Goal: Task Accomplishment & Management: Complete application form

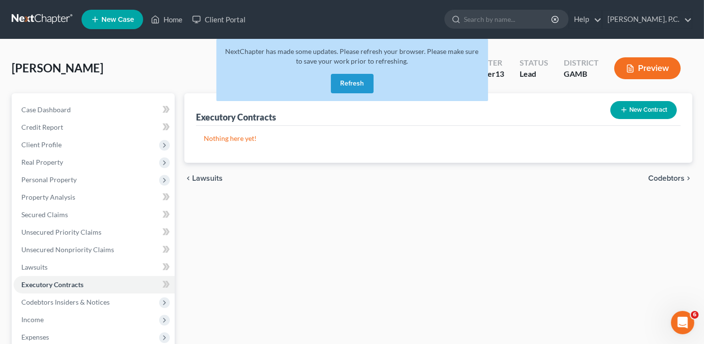
click at [351, 87] on button "Refresh" at bounding box center [352, 83] width 43 height 19
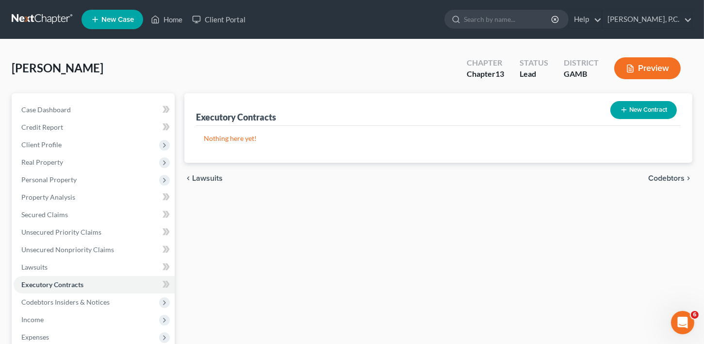
click at [128, 20] on span "New Case" at bounding box center [117, 19] width 33 height 7
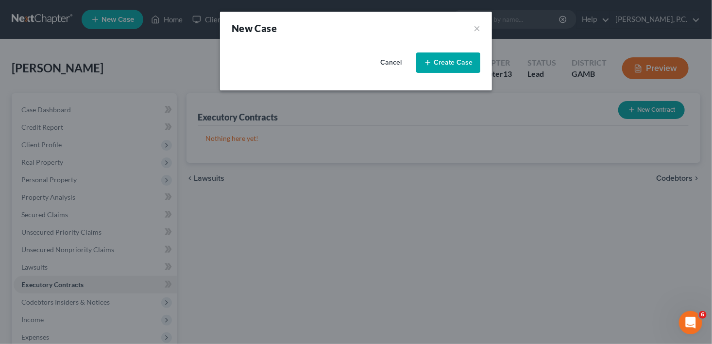
select select "18"
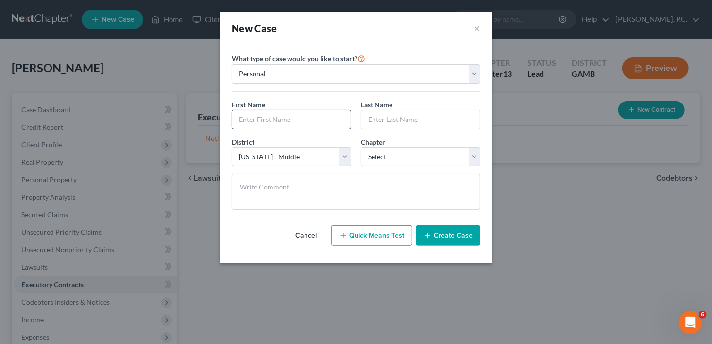
click at [264, 122] on input "text" at bounding box center [291, 119] width 118 height 18
type input "[PERSON_NAME]"
click at [373, 156] on select "Select 7 11 12 13" at bounding box center [420, 156] width 119 height 19
select select "0"
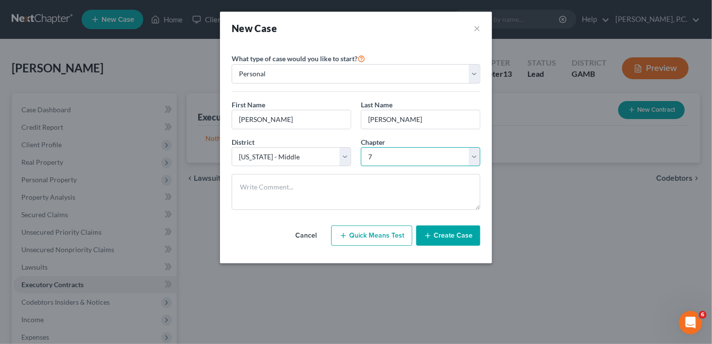
click at [361, 147] on select "Select 7 11 12 13" at bounding box center [420, 156] width 119 height 19
click at [454, 241] on button "Create Case" at bounding box center [448, 235] width 64 height 20
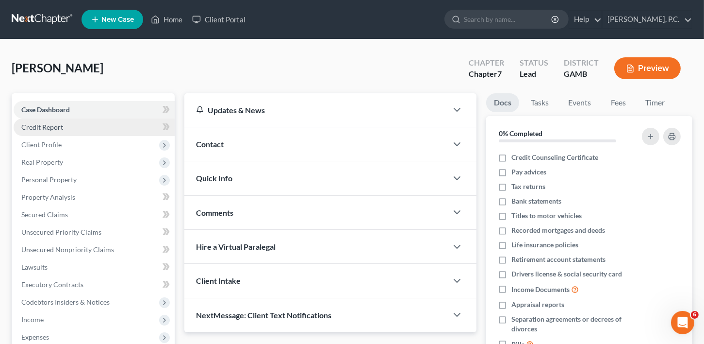
click at [41, 128] on span "Credit Report" at bounding box center [42, 127] width 42 height 8
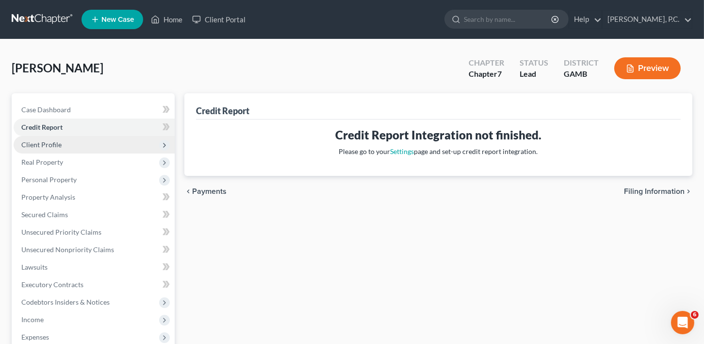
click at [42, 149] on span "Client Profile" at bounding box center [94, 144] width 161 height 17
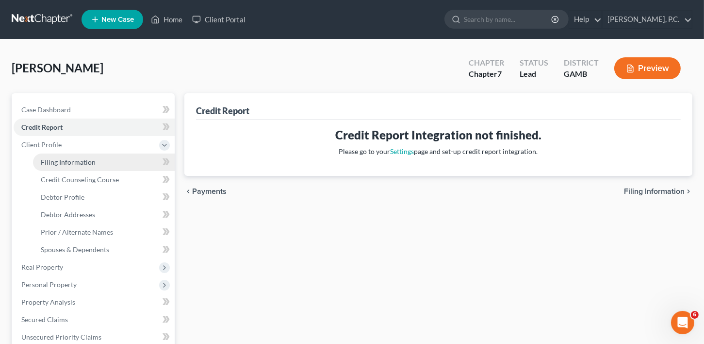
click at [60, 166] on span "Filing Information" at bounding box center [68, 162] width 55 height 8
select select "1"
select select "0"
select select "18"
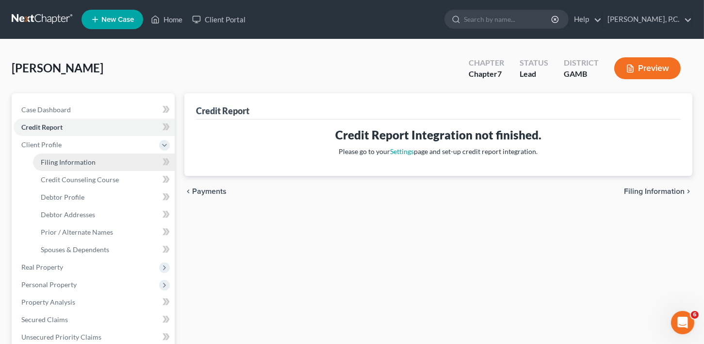
select select "10"
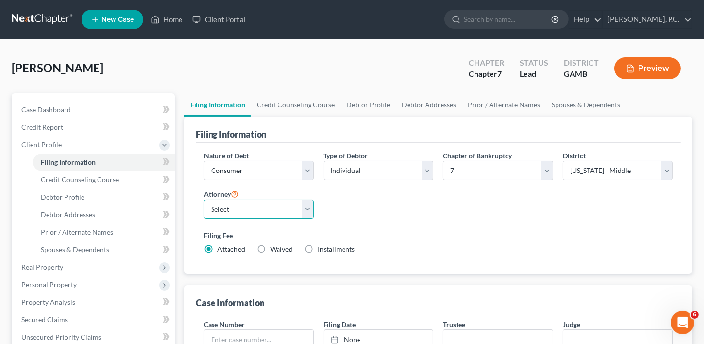
click at [248, 206] on select "Select [PERSON_NAME]" at bounding box center [259, 209] width 110 height 19
select select "0"
click at [204, 200] on select "Select [PERSON_NAME]" at bounding box center [259, 209] width 110 height 19
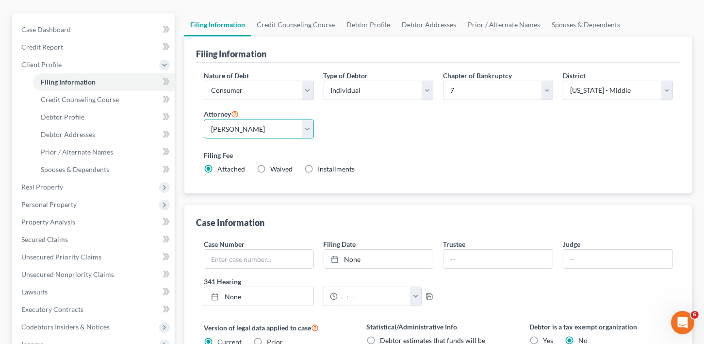
scroll to position [180, 0]
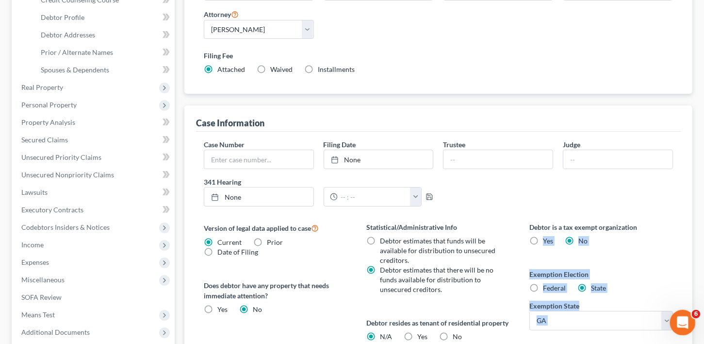
drag, startPoint x: 1370, startPoint y: 531, endPoint x: 688, endPoint y: 329, distance: 711.3
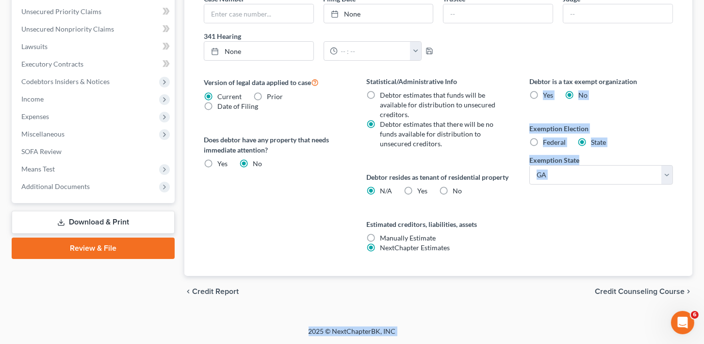
scroll to position [334, 0]
click at [628, 307] on div "Petition Navigation Case Dashboard Payments Invoices Payments Payments Credit R…" at bounding box center [352, 41] width 681 height 547
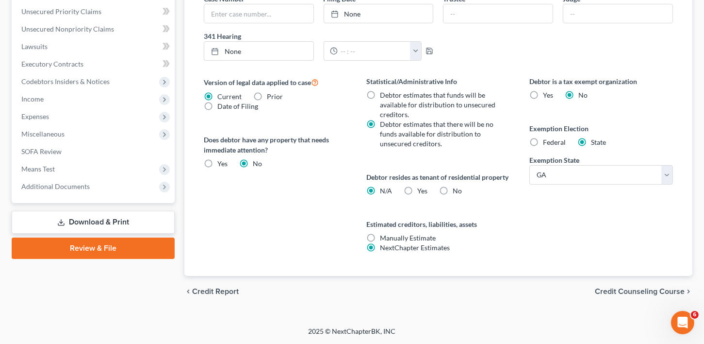
click at [625, 294] on span "Credit Counseling Course" at bounding box center [640, 291] width 90 height 8
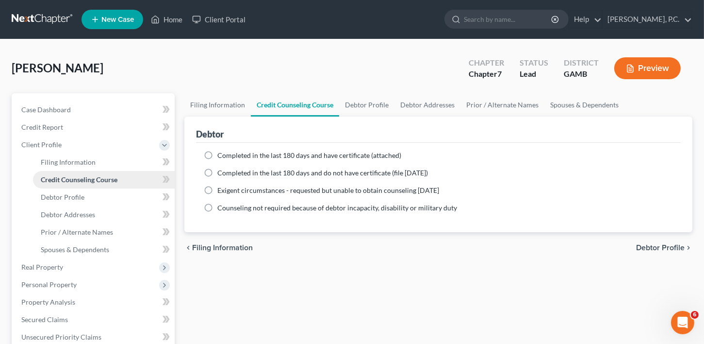
click at [77, 184] on link "Credit Counseling Course" at bounding box center [104, 179] width 142 height 17
click at [73, 194] on span "Debtor Profile" at bounding box center [63, 197] width 44 height 8
select select "0"
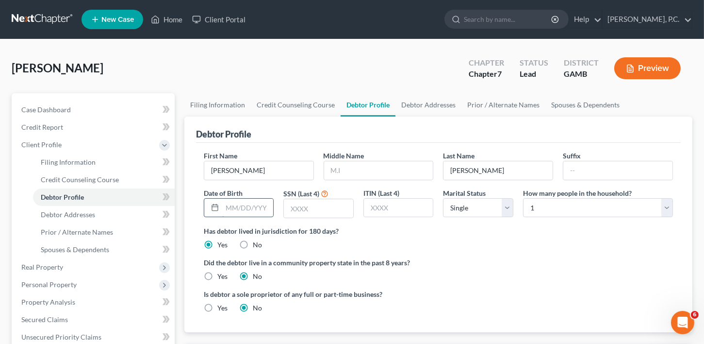
click at [232, 204] on input "text" at bounding box center [247, 208] width 51 height 18
type input "[DATE]"
click at [311, 217] on div "SSN (Last 4)" at bounding box center [319, 203] width 80 height 31
click at [312, 214] on input "text" at bounding box center [318, 208] width 69 height 18
type input "7756"
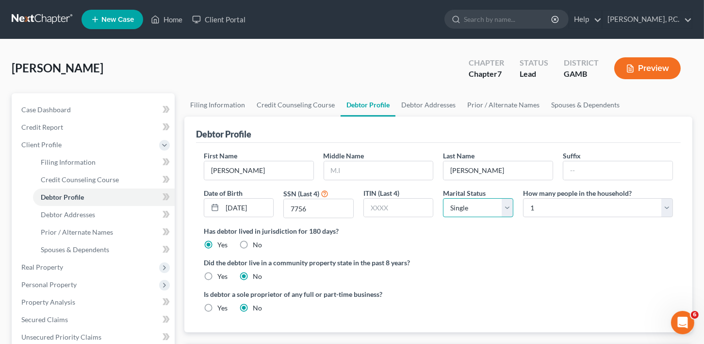
click at [502, 211] on select "Select Single Married Separated Divorced Widowed" at bounding box center [478, 207] width 70 height 19
click at [443, 198] on select "Select Single Married Separated Divorced Widowed" at bounding box center [478, 207] width 70 height 19
click at [564, 210] on select "Select 1 2 3 4 5 6 7 8 9 10 11 12 13 14 15 16 17 18 19 20" at bounding box center [598, 207] width 150 height 19
select select "3"
click at [523, 198] on select "Select 1 2 3 4 5 6 7 8 9 10 11 12 13 14 15 16 17 18 19 20" at bounding box center [598, 207] width 150 height 19
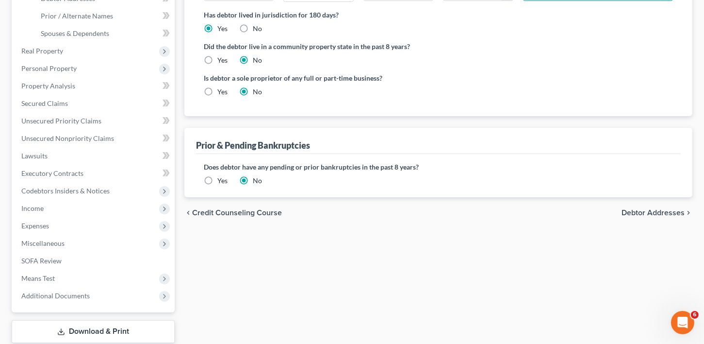
scroll to position [276, 0]
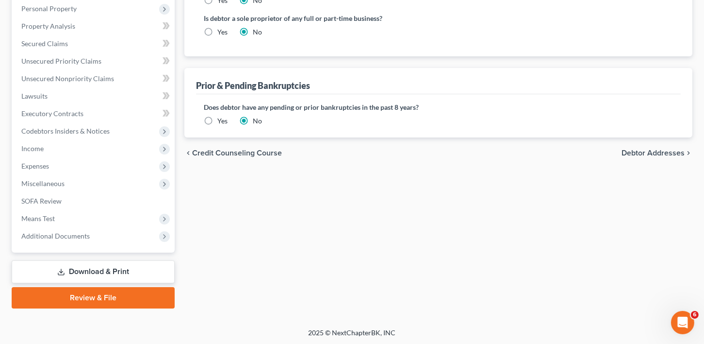
click at [670, 155] on span "Debtor Addresses" at bounding box center [653, 153] width 63 height 8
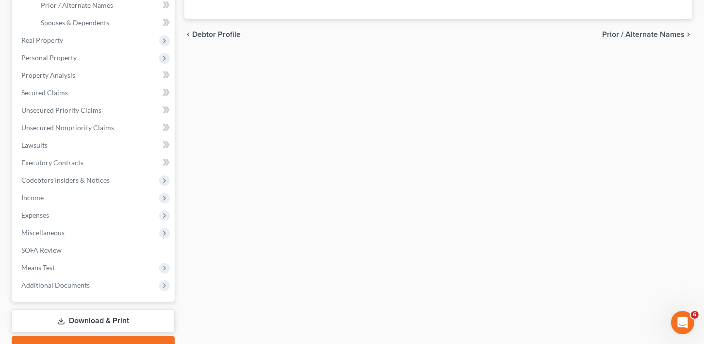
select select "0"
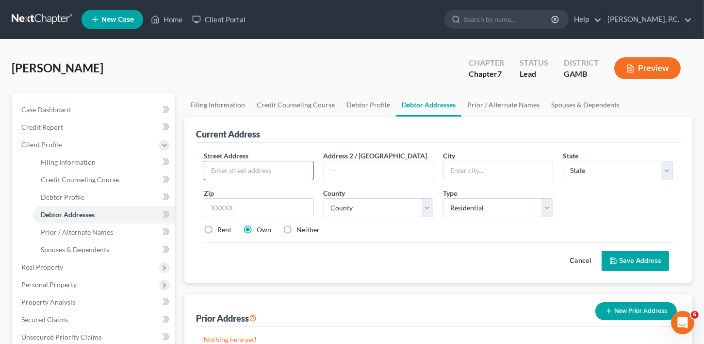
click at [232, 173] on input "text" at bounding box center [258, 170] width 109 height 18
type input "[STREET_ADDRESS]"
click at [452, 151] on span "City" at bounding box center [449, 155] width 12 height 8
click at [458, 167] on input "text" at bounding box center [498, 170] width 109 height 18
type input "[PERSON_NAME]"
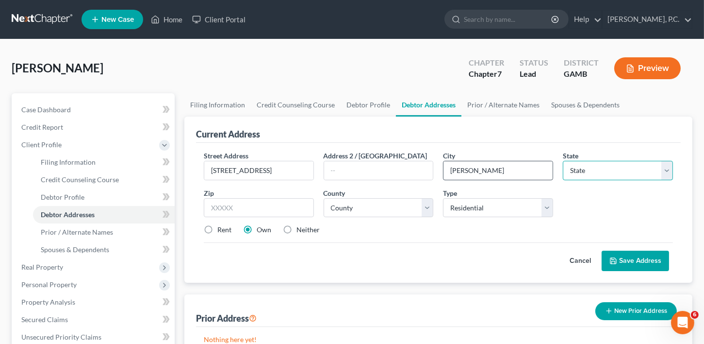
select select "10"
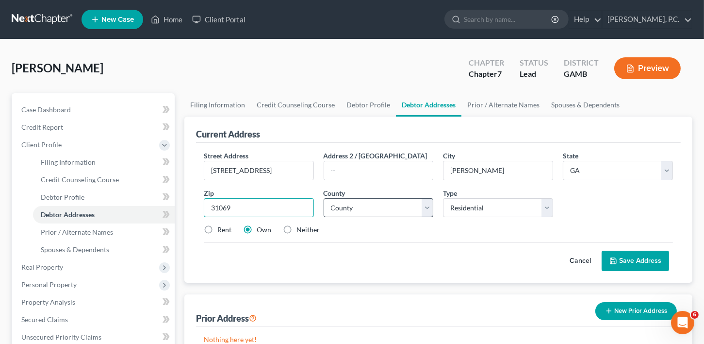
type input "31069"
click at [346, 214] on select "County [GEOGRAPHIC_DATA] [GEOGRAPHIC_DATA] [GEOGRAPHIC_DATA] [GEOGRAPHIC_DATA] …" at bounding box center [379, 207] width 110 height 19
select select "75"
click at [218, 228] on label "Rent" at bounding box center [225, 230] width 14 height 10
click at [221, 228] on input "Rent" at bounding box center [224, 228] width 6 height 6
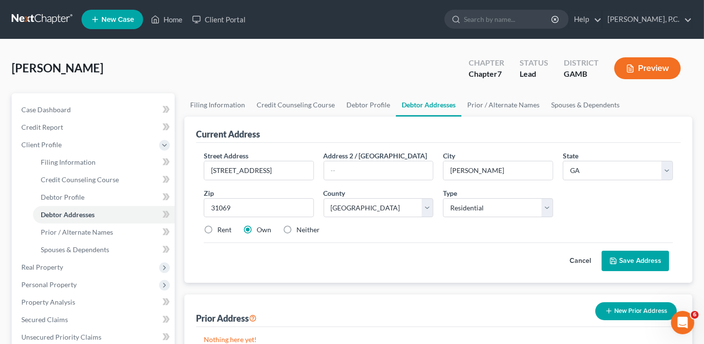
radio input "true"
click at [628, 266] on button "Save Address" at bounding box center [635, 261] width 67 height 20
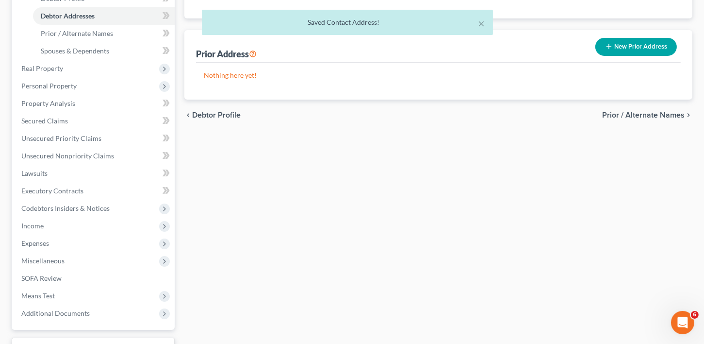
scroll to position [230, 0]
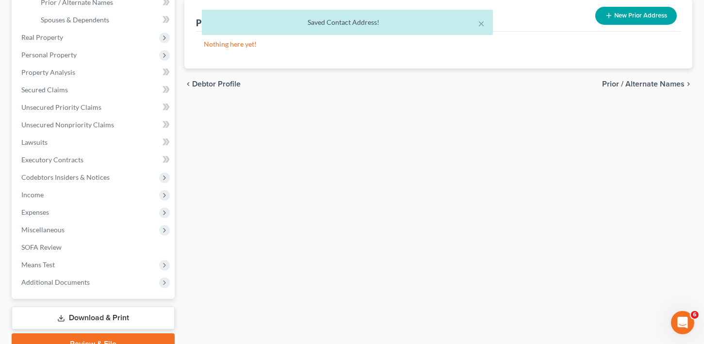
click at [650, 77] on div "chevron_left Debtor Profile Prior / Alternate Names chevron_right" at bounding box center [438, 83] width 508 height 31
click at [650, 83] on span "Prior / Alternate Names" at bounding box center [644, 84] width 83 height 8
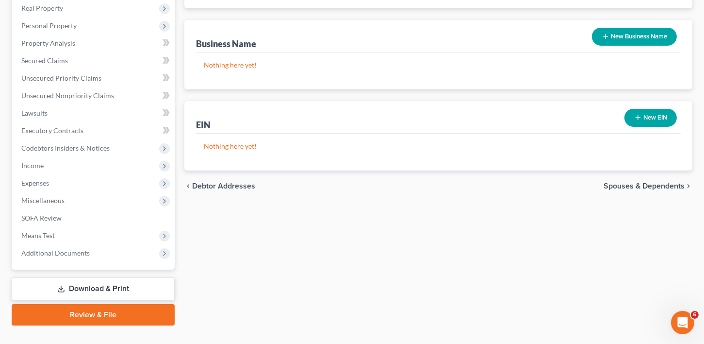
scroll to position [276, 0]
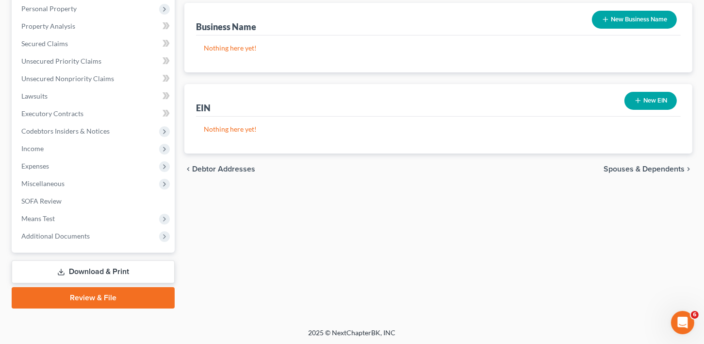
click at [654, 170] on span "Spouses & Dependents" at bounding box center [644, 169] width 81 height 8
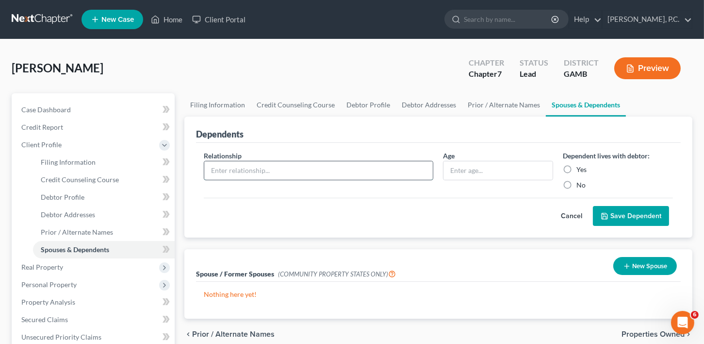
click at [242, 163] on input "text" at bounding box center [318, 170] width 229 height 18
type input "Daughter"
click at [472, 174] on input "text" at bounding box center [498, 170] width 109 height 18
type input "2"
click at [577, 168] on label "Yes" at bounding box center [582, 170] width 10 height 10
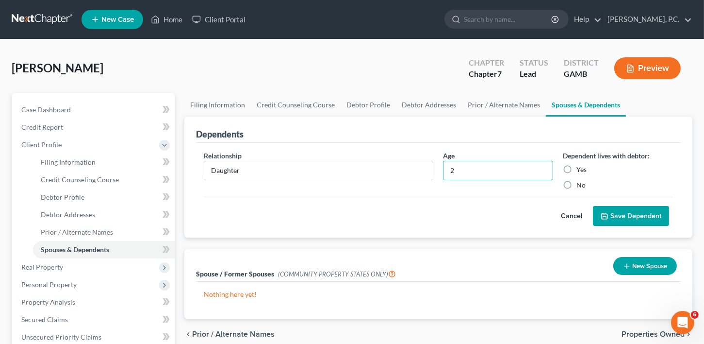
click at [581, 168] on input "Yes" at bounding box center [584, 168] width 6 height 6
radio input "true"
click at [601, 207] on button "Save Dependent" at bounding box center [631, 216] width 76 height 20
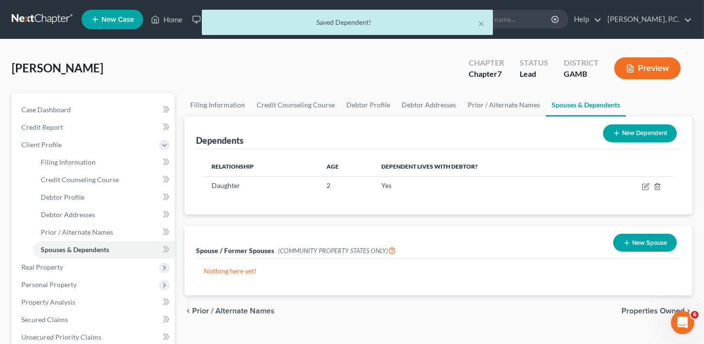
click at [633, 134] on button "New Dependent" at bounding box center [640, 133] width 74 height 18
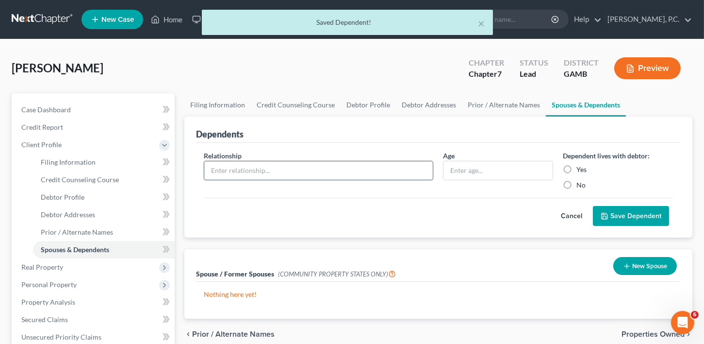
click at [243, 169] on input "text" at bounding box center [318, 170] width 229 height 18
type input "Son"
click at [474, 170] on input "text" at bounding box center [498, 170] width 109 height 18
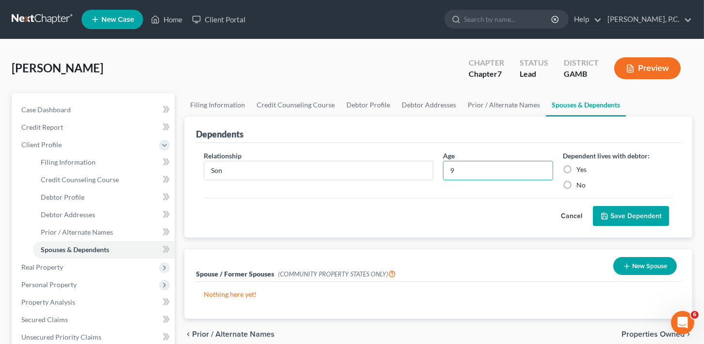
type input "9"
click at [577, 166] on label "Yes" at bounding box center [582, 170] width 10 height 10
click at [581, 166] on input "Yes" at bounding box center [584, 168] width 6 height 6
radio input "true"
click at [626, 216] on button "Save Dependent" at bounding box center [631, 216] width 76 height 20
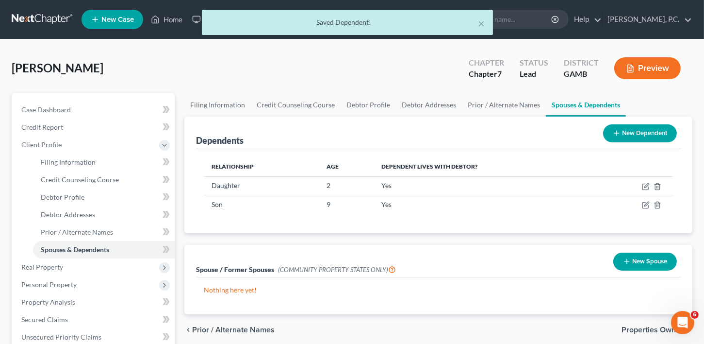
click at [636, 134] on button "New Dependent" at bounding box center [640, 133] width 74 height 18
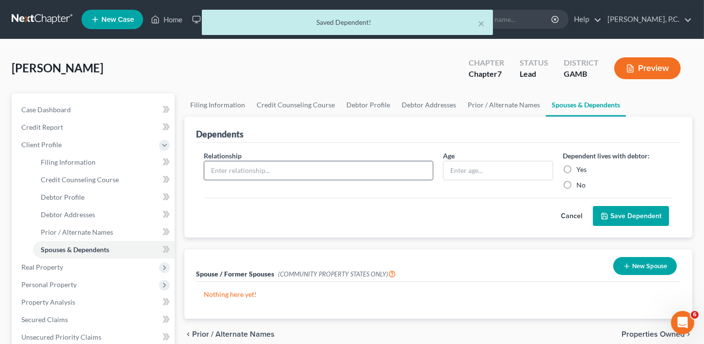
click at [279, 172] on input "text" at bounding box center [318, 170] width 229 height 18
type input "Son"
click at [451, 173] on input "text" at bounding box center [498, 170] width 109 height 18
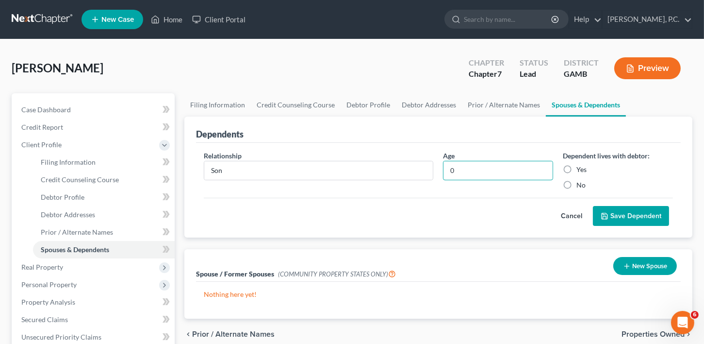
type input "0"
click at [577, 167] on label "Yes" at bounding box center [582, 170] width 10 height 10
click at [581, 167] on input "Yes" at bounding box center [584, 168] width 6 height 6
radio input "true"
click at [641, 216] on button "Save Dependent" at bounding box center [631, 216] width 76 height 20
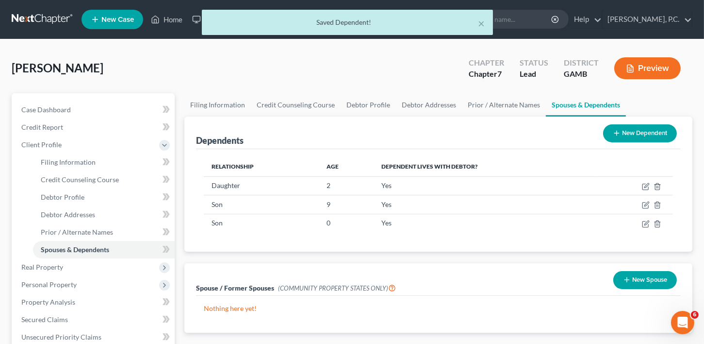
scroll to position [276, 0]
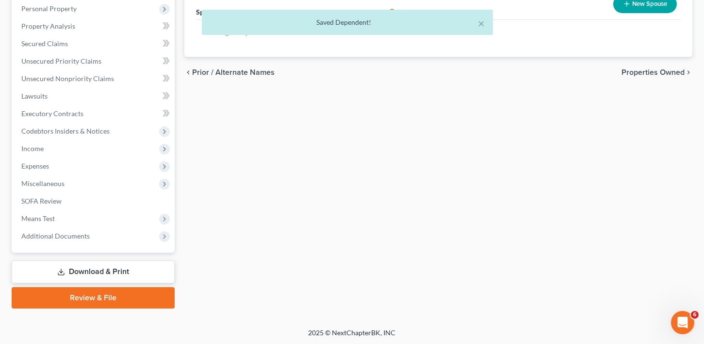
click at [651, 68] on span "Properties Owned" at bounding box center [653, 72] width 63 height 8
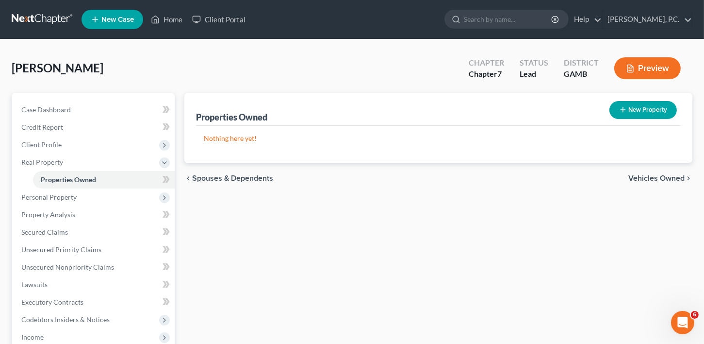
scroll to position [188, 0]
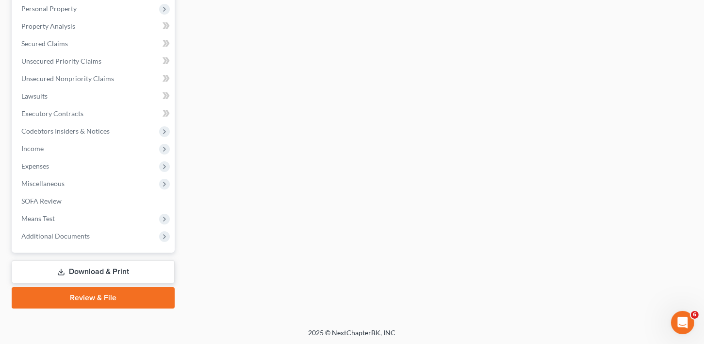
click at [100, 262] on link "Download & Print" at bounding box center [93, 271] width 163 height 23
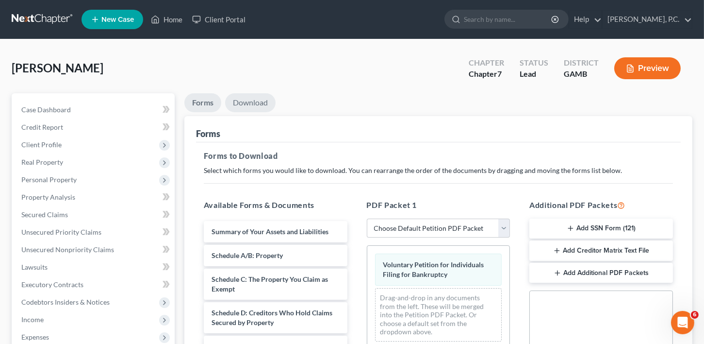
click at [257, 101] on link "Download" at bounding box center [250, 102] width 50 height 19
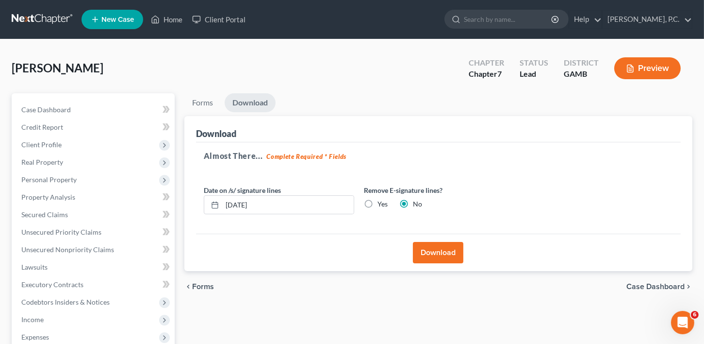
click at [468, 244] on div "Download" at bounding box center [438, 252] width 485 height 37
click at [433, 253] on button "Download" at bounding box center [438, 252] width 50 height 21
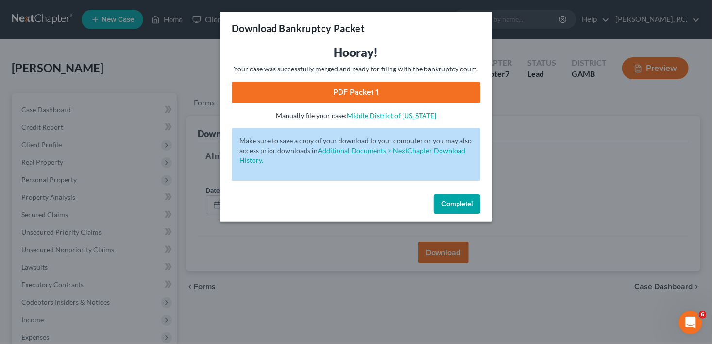
click at [338, 85] on link "PDF Packet 1" at bounding box center [356, 92] width 249 height 21
